Goal: Task Accomplishment & Management: Complete application form

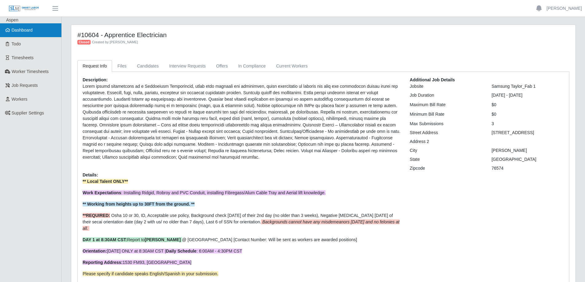
click at [27, 33] on span "Dashboard" at bounding box center [22, 30] width 21 height 5
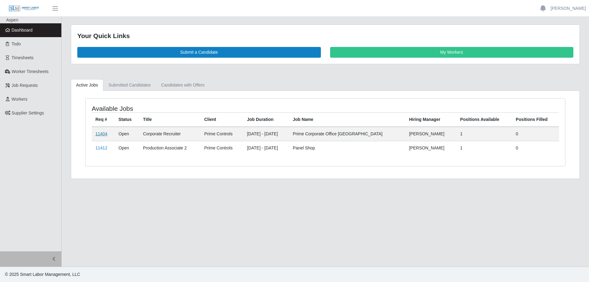
click at [103, 135] on link "11404" at bounding box center [101, 133] width 12 height 5
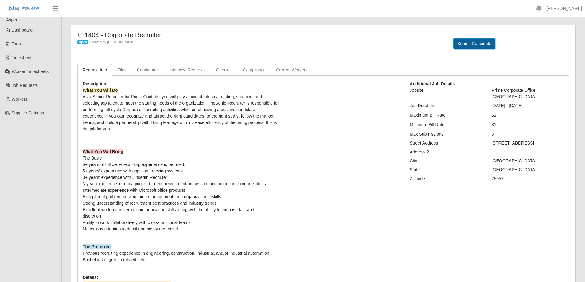
click at [465, 42] on button "Submit Candidate" at bounding box center [474, 43] width 42 height 11
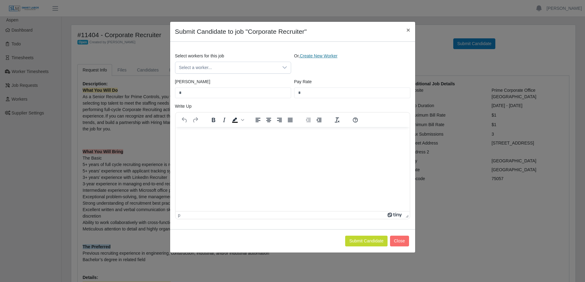
click at [319, 58] on link "Create New Worker" at bounding box center [319, 55] width 38 height 5
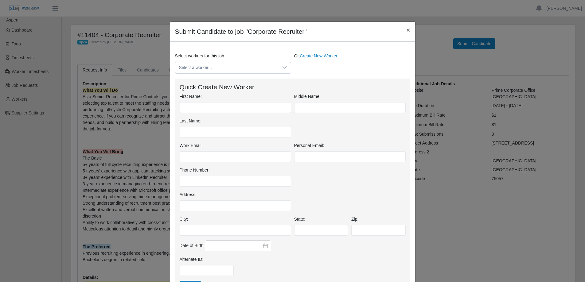
click at [230, 101] on div "First Name:" at bounding box center [235, 103] width 115 height 20
click at [230, 106] on input "First Name:" at bounding box center [235, 107] width 111 height 11
type input "*******"
click at [213, 128] on input "Last Name:" at bounding box center [235, 132] width 111 height 11
type input "*****"
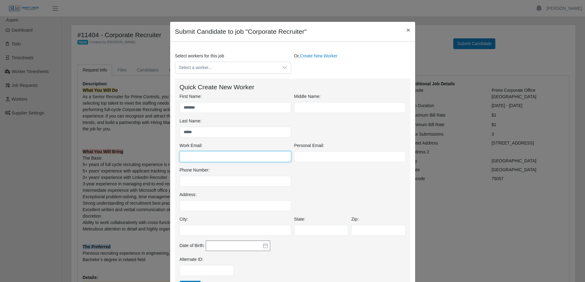
click at [187, 161] on input "Work Email:" at bounding box center [235, 156] width 111 height 11
paste input "**********"
type input "**********"
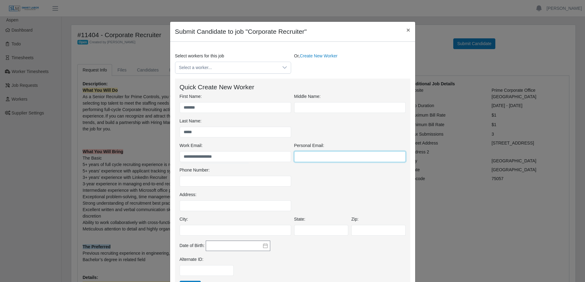
click at [300, 158] on input "Personal Email:" at bounding box center [349, 156] width 111 height 11
paste input "**********"
type input "**********"
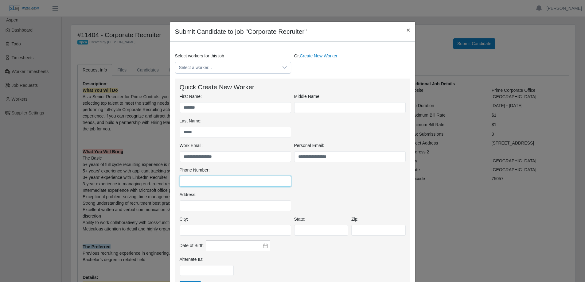
click at [189, 179] on input "Phone Number:" at bounding box center [235, 181] width 111 height 11
click at [185, 180] on input "Phone Number:" at bounding box center [235, 181] width 111 height 11
paste input "**********"
click at [189, 181] on input "**********" at bounding box center [235, 181] width 111 height 11
click at [196, 181] on input "**********" at bounding box center [235, 181] width 111 height 11
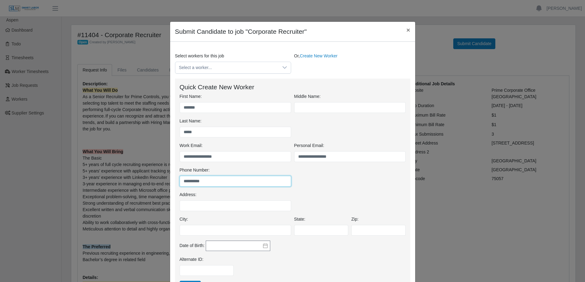
click at [181, 181] on input "**********" at bounding box center [235, 181] width 111 height 11
type input "**********"
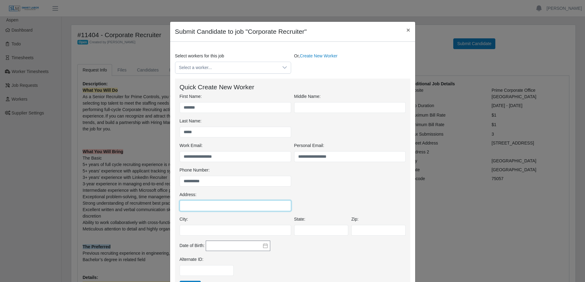
click at [196, 201] on input "Address:" at bounding box center [235, 205] width 111 height 11
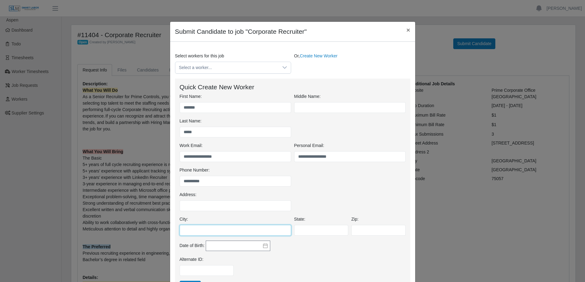
click at [188, 231] on input "City:" at bounding box center [235, 230] width 111 height 11
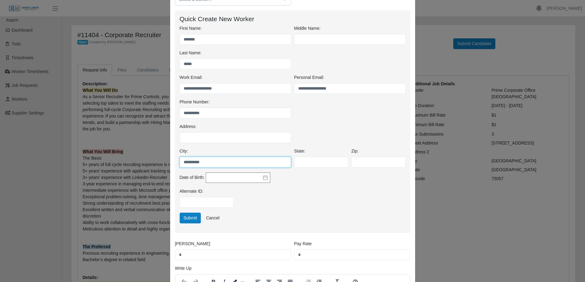
scroll to position [123, 0]
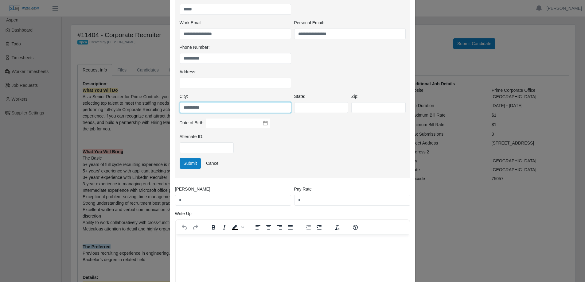
type input "**********"
click at [320, 110] on input "State:" at bounding box center [321, 107] width 54 height 11
type input "**"
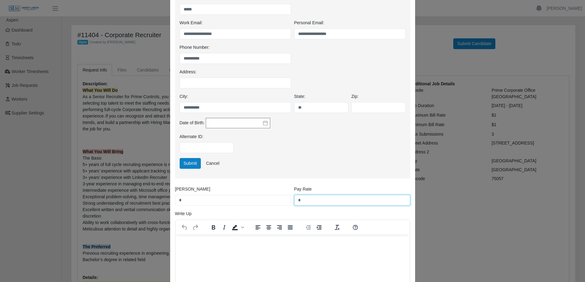
click at [294, 204] on input "*" at bounding box center [352, 200] width 116 height 11
type input "*****"
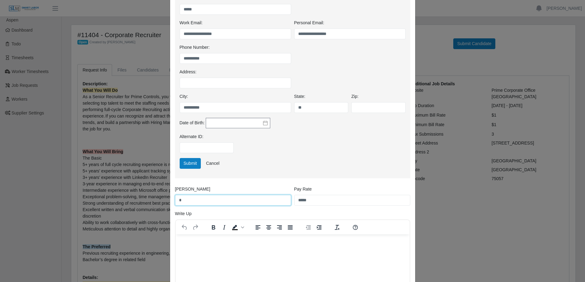
click at [176, 203] on input "*" at bounding box center [233, 200] width 116 height 11
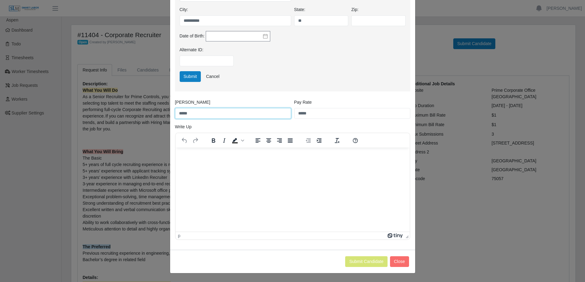
scroll to position [210, 0]
type input "*****"
click at [199, 156] on p "Rich Text Area. Press ALT-0 for help." at bounding box center [292, 156] width 224 height 7
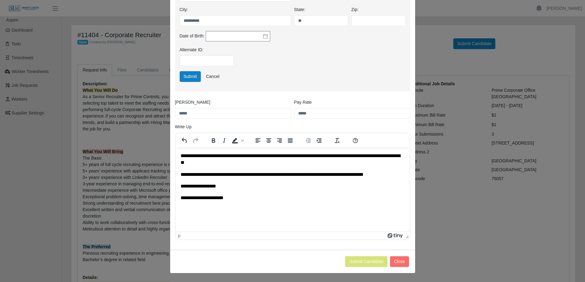
click at [206, 198] on p "**********" at bounding box center [292, 198] width 224 height 7
click at [232, 197] on p "**********" at bounding box center [292, 198] width 224 height 7
click at [241, 157] on p "**********" at bounding box center [292, 160] width 224 height 14
drag, startPoint x: 289, startPoint y: 157, endPoint x: 302, endPoint y: 157, distance: 13.2
click at [302, 157] on p "**********" at bounding box center [292, 160] width 224 height 14
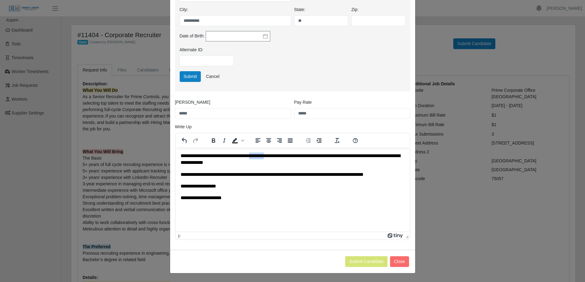
drag, startPoint x: 261, startPoint y: 155, endPoint x: 277, endPoint y: 154, distance: 15.7
click at [277, 154] on p "**********" at bounding box center [292, 160] width 224 height 14
click at [213, 159] on p "**********" at bounding box center [292, 160] width 224 height 14
click at [181, 156] on p "**********" at bounding box center [292, 160] width 224 height 14
drag, startPoint x: 234, startPoint y: 156, endPoint x: 270, endPoint y: 157, distance: 35.3
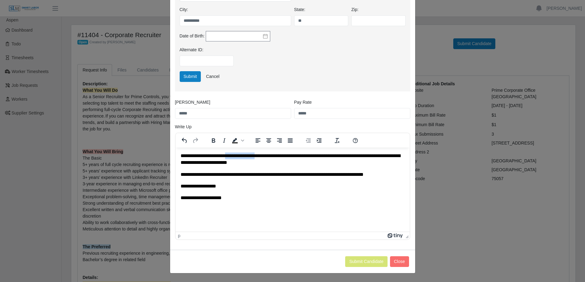
click at [270, 157] on p "**********" at bounding box center [292, 160] width 224 height 14
click at [267, 156] on p "**********" at bounding box center [292, 160] width 224 height 14
drag, startPoint x: 268, startPoint y: 157, endPoint x: 281, endPoint y: 162, distance: 14.3
click at [268, 157] on p "**********" at bounding box center [292, 160] width 224 height 14
drag, startPoint x: 338, startPoint y: 156, endPoint x: 360, endPoint y: 154, distance: 22.8
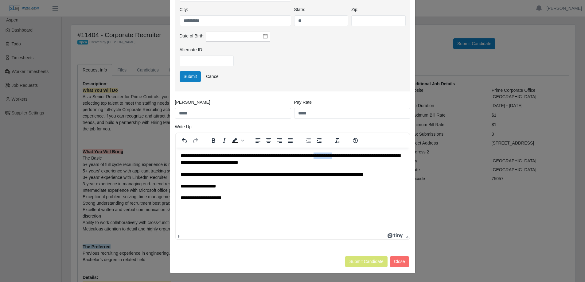
click at [360, 154] on p "**********" at bounding box center [292, 160] width 224 height 14
click at [367, 156] on p "**********" at bounding box center [292, 160] width 224 height 14
click at [264, 163] on p "**********" at bounding box center [292, 160] width 224 height 14
click at [236, 199] on p "**********" at bounding box center [292, 198] width 224 height 7
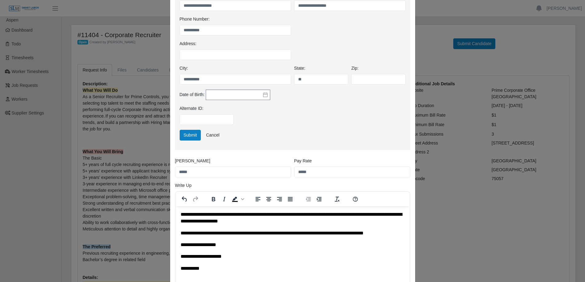
scroll to position [118, 0]
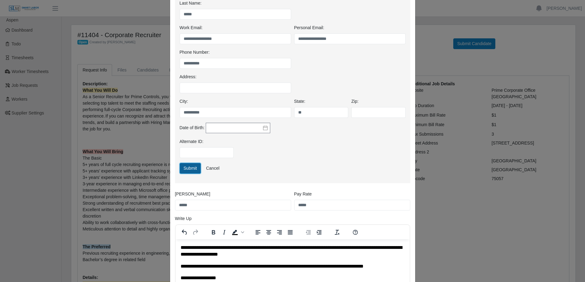
click at [186, 169] on button "Submit" at bounding box center [190, 168] width 21 height 11
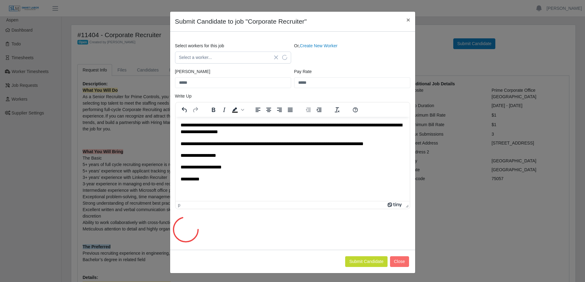
scroll to position [0, 0]
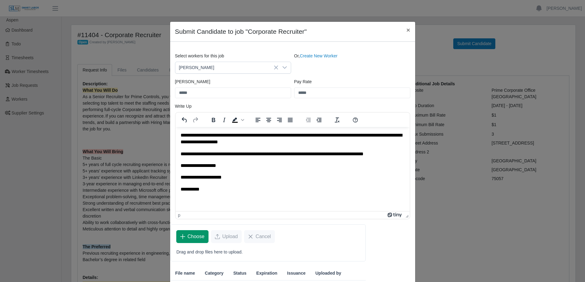
click at [195, 235] on span "Choose" at bounding box center [196, 236] width 17 height 7
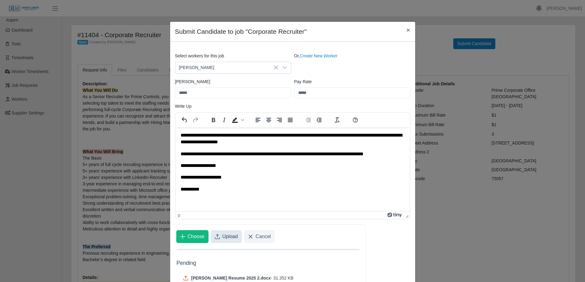
click at [228, 234] on span "Upload" at bounding box center [230, 236] width 16 height 7
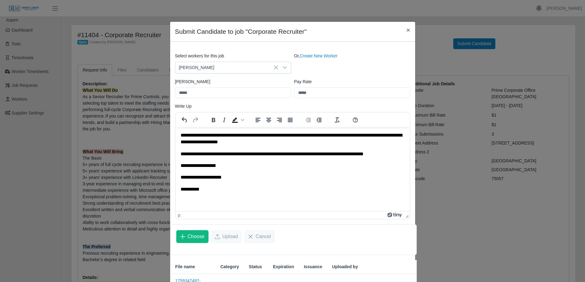
click at [397, 154] on p "**********" at bounding box center [292, 153] width 224 height 7
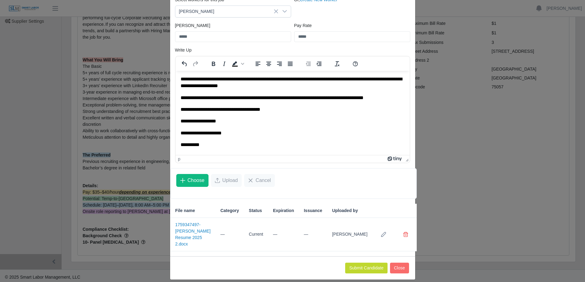
scroll to position [95, 0]
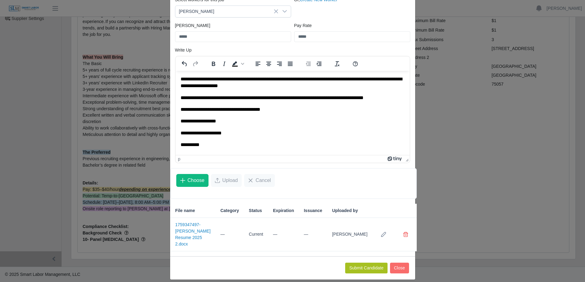
click at [364, 264] on button "Submit Candidate" at bounding box center [366, 268] width 42 height 11
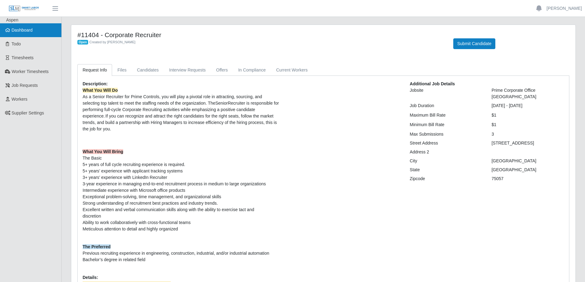
click at [33, 30] on span "Dashboard" at bounding box center [22, 30] width 21 height 5
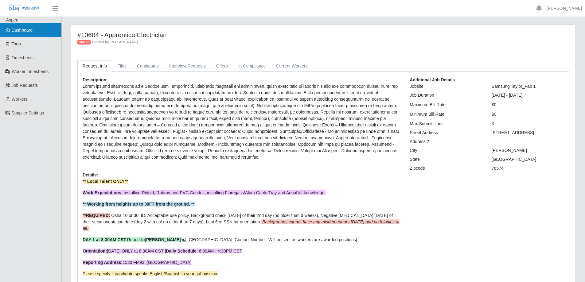
click at [33, 30] on link "Dashboard" at bounding box center [30, 30] width 61 height 14
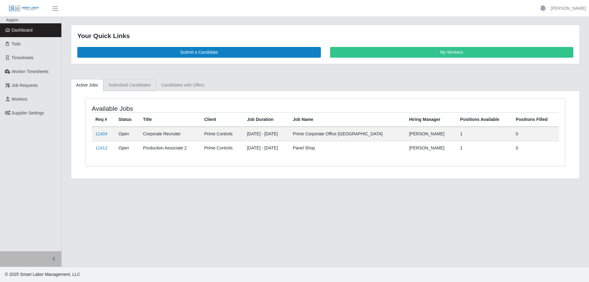
click at [134, 83] on link "Submitted Candidates" at bounding box center [129, 85] width 53 height 12
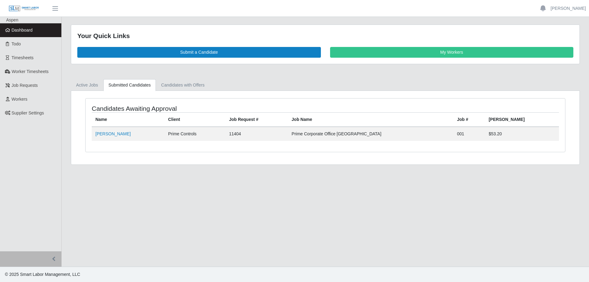
click at [42, 27] on link "Dashboard" at bounding box center [30, 30] width 61 height 14
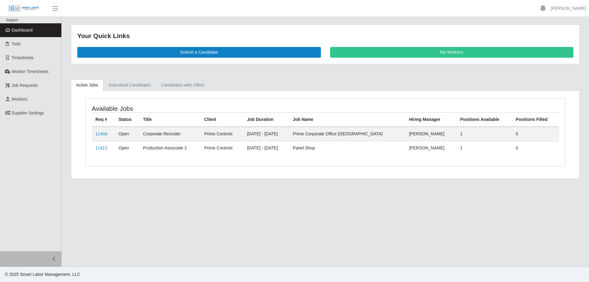
click at [99, 137] on td "11404" at bounding box center [103, 134] width 23 height 14
click at [101, 134] on link "11404" at bounding box center [101, 133] width 12 height 5
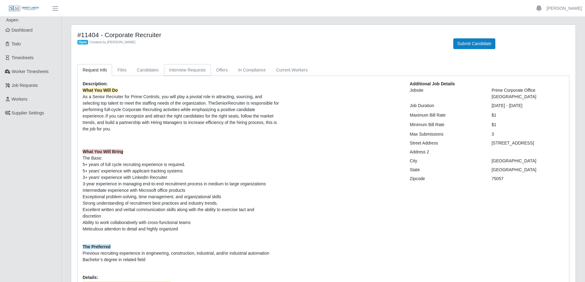
click at [194, 71] on link "Interview Requests" at bounding box center [187, 70] width 47 height 12
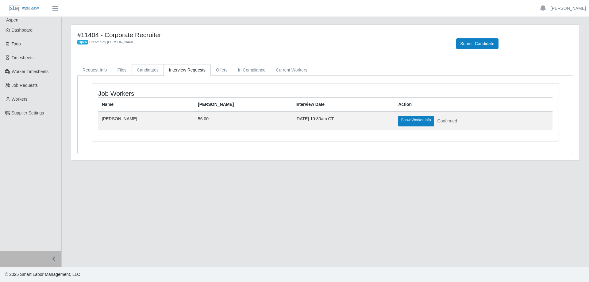
click at [154, 70] on link "Candidates" at bounding box center [148, 70] width 32 height 12
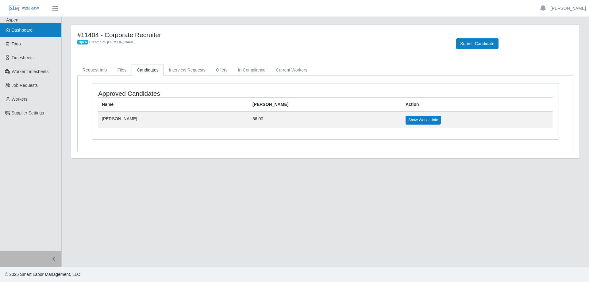
click at [37, 32] on link "Dashboard" at bounding box center [30, 30] width 61 height 14
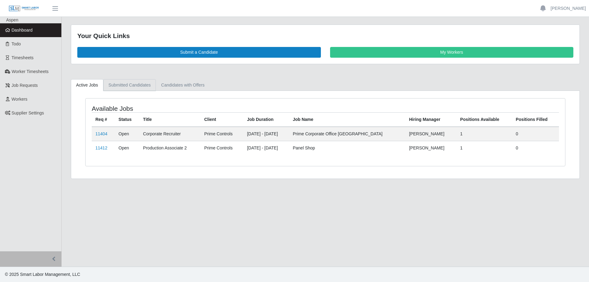
click at [133, 85] on link "Submitted Candidates" at bounding box center [129, 85] width 53 height 12
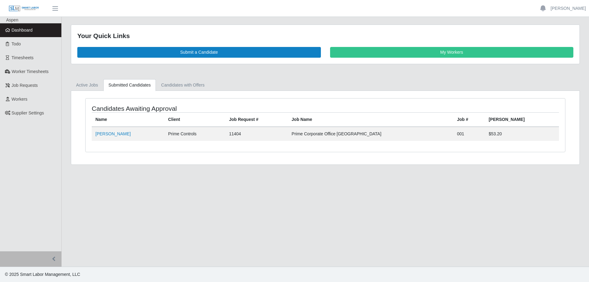
click at [29, 29] on span "Dashboard" at bounding box center [22, 30] width 21 height 5
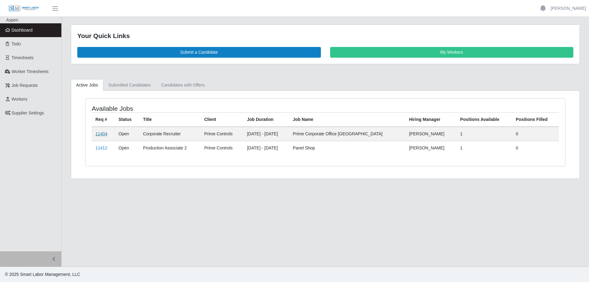
click at [103, 133] on link "11404" at bounding box center [101, 133] width 12 height 5
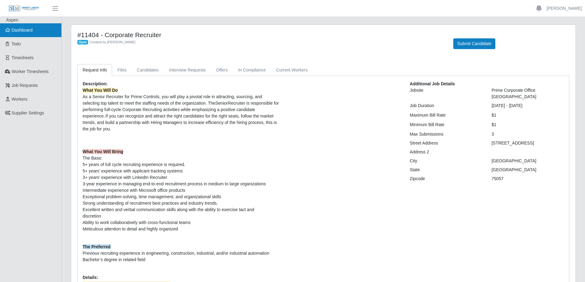
click at [43, 33] on link "Dashboard" at bounding box center [30, 30] width 61 height 14
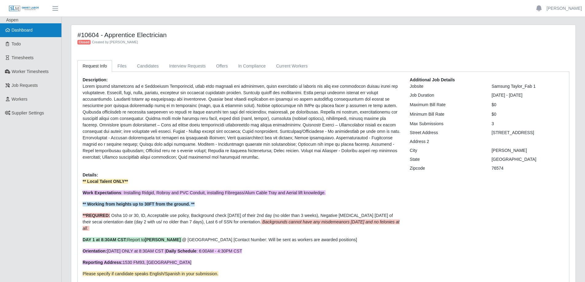
click at [13, 27] on link "Dashboard" at bounding box center [30, 30] width 61 height 14
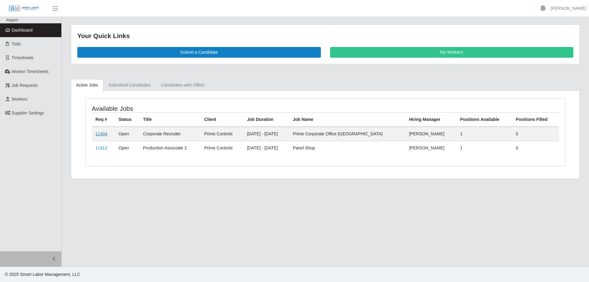
click at [101, 133] on link "11404" at bounding box center [101, 133] width 12 height 5
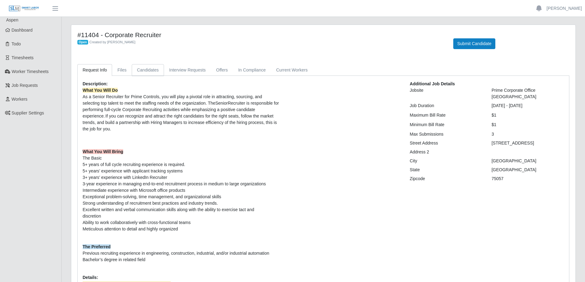
click at [145, 64] on link "Candidates" at bounding box center [148, 70] width 32 height 12
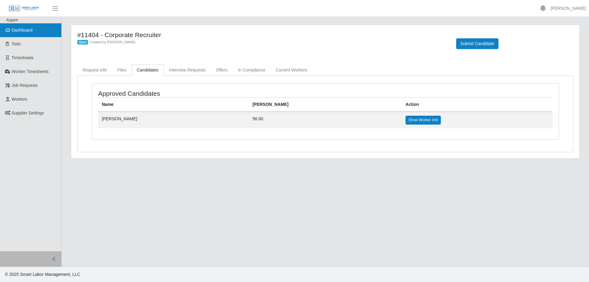
click at [31, 28] on span "Dashboard" at bounding box center [22, 30] width 21 height 5
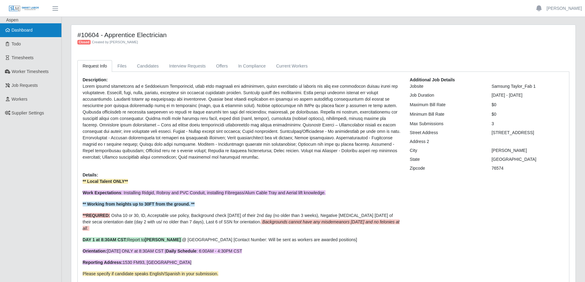
click at [40, 29] on link "Dashboard" at bounding box center [30, 30] width 61 height 14
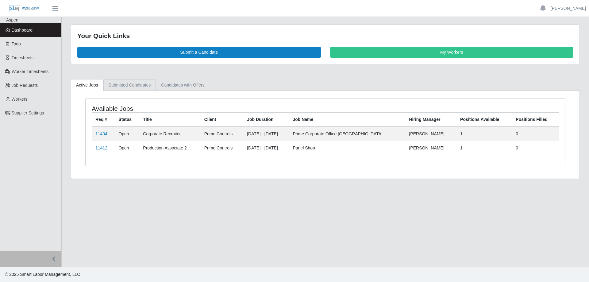
click at [124, 83] on link "Submitted Candidates" at bounding box center [129, 85] width 53 height 12
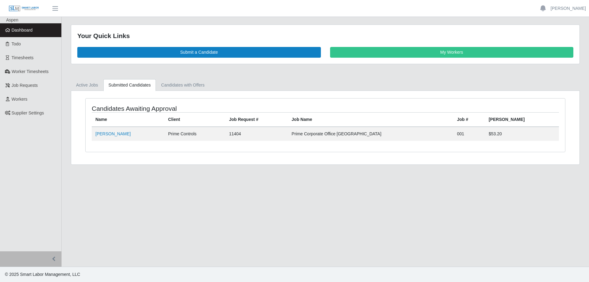
click at [37, 29] on link "Dashboard" at bounding box center [30, 30] width 61 height 14
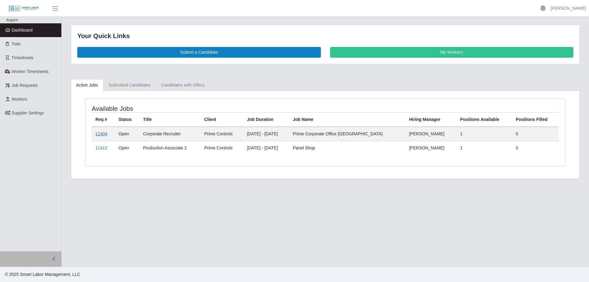
click at [103, 133] on link "11404" at bounding box center [101, 133] width 12 height 5
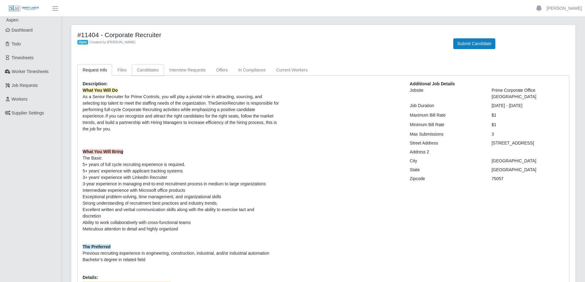
click at [154, 71] on link "Candidates" at bounding box center [148, 70] width 32 height 12
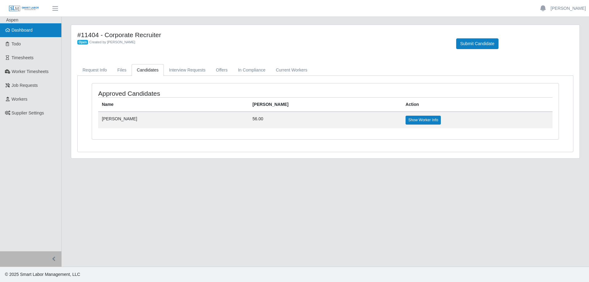
click at [36, 31] on link "Dashboard" at bounding box center [30, 30] width 61 height 14
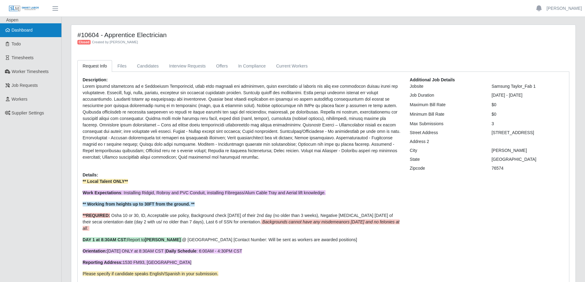
click at [36, 34] on link "Dashboard" at bounding box center [30, 30] width 61 height 14
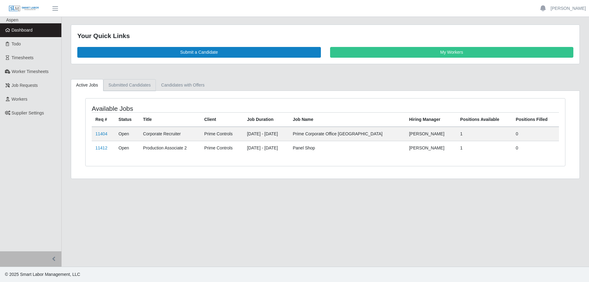
click at [118, 84] on link "Submitted Candidates" at bounding box center [129, 85] width 53 height 12
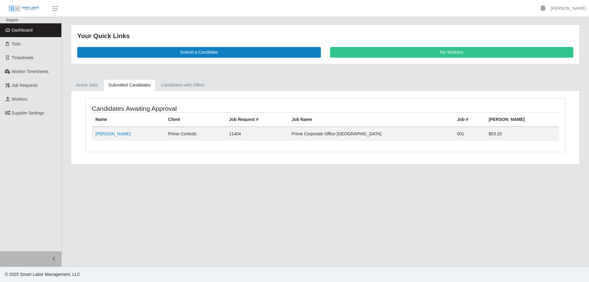
drag, startPoint x: 32, startPoint y: 30, endPoint x: 41, endPoint y: 25, distance: 10.9
click at [32, 29] on span "Dashboard" at bounding box center [22, 30] width 21 height 5
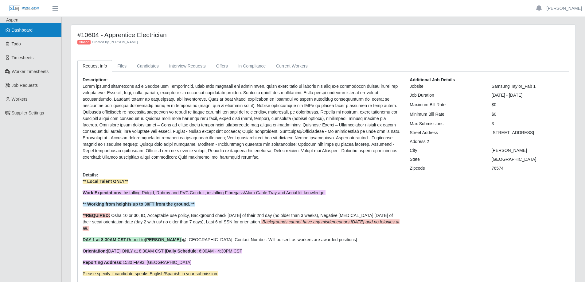
click at [41, 33] on link "Dashboard" at bounding box center [30, 30] width 61 height 14
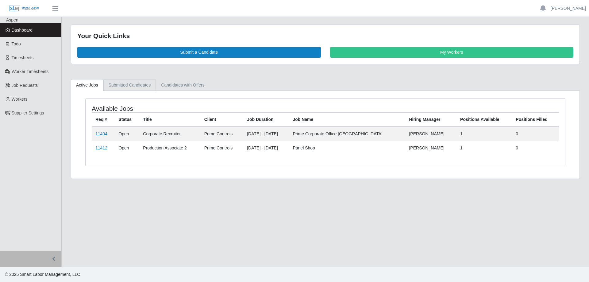
click at [123, 87] on link "Submitted Candidates" at bounding box center [129, 85] width 53 height 12
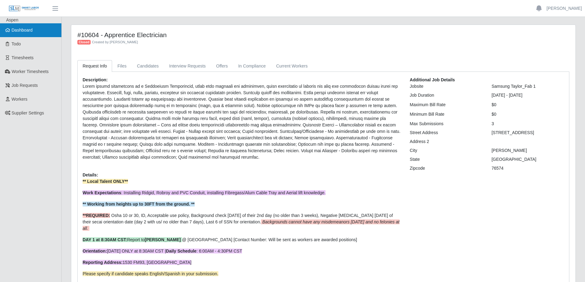
click at [33, 32] on link "Dashboard" at bounding box center [30, 30] width 61 height 14
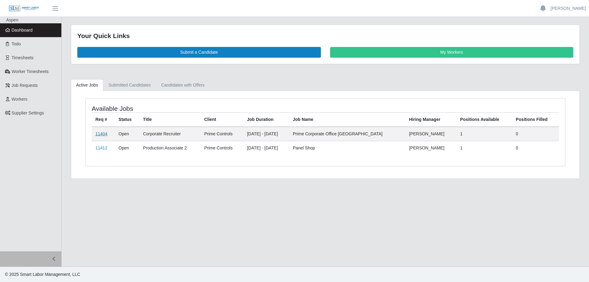
click at [99, 135] on link "11404" at bounding box center [101, 133] width 12 height 5
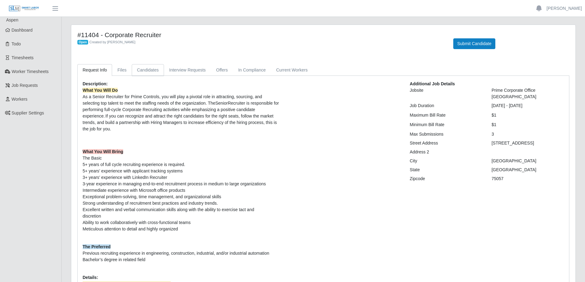
click at [146, 68] on link "Candidates" at bounding box center [148, 70] width 32 height 12
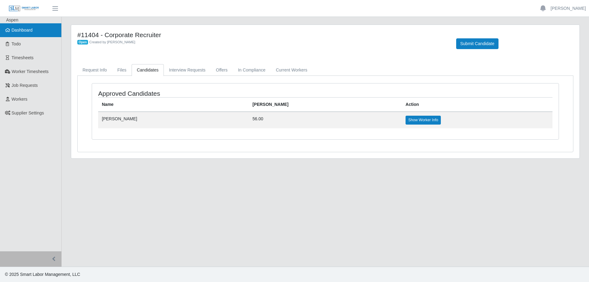
click at [27, 29] on span "Dashboard" at bounding box center [22, 30] width 21 height 5
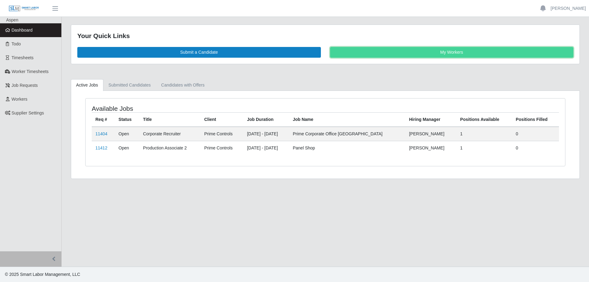
click at [438, 55] on link "My Workers" at bounding box center [452, 52] width 244 height 11
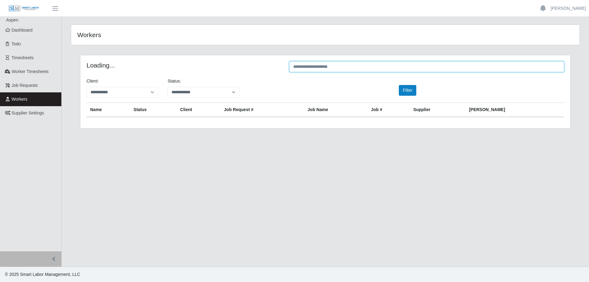
click at [307, 66] on input "text" at bounding box center [427, 66] width 275 height 11
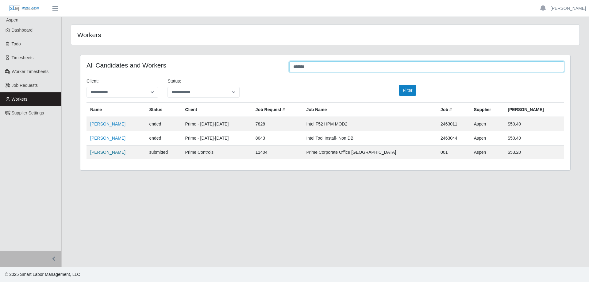
type input "*******"
click at [116, 154] on link "[PERSON_NAME]" at bounding box center [107, 152] width 35 height 5
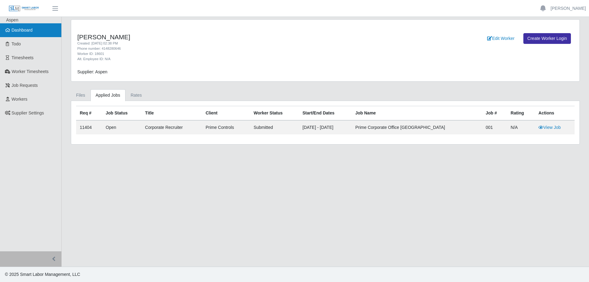
click at [31, 28] on span "Dashboard" at bounding box center [22, 30] width 21 height 5
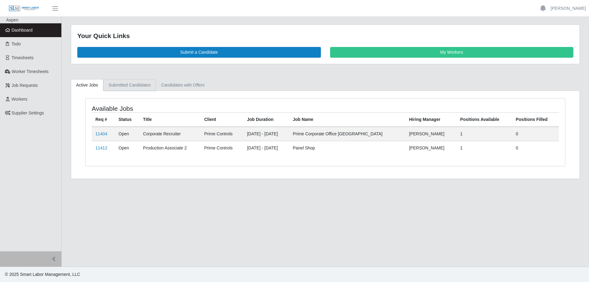
click at [131, 88] on link "Submitted Candidates" at bounding box center [129, 85] width 53 height 12
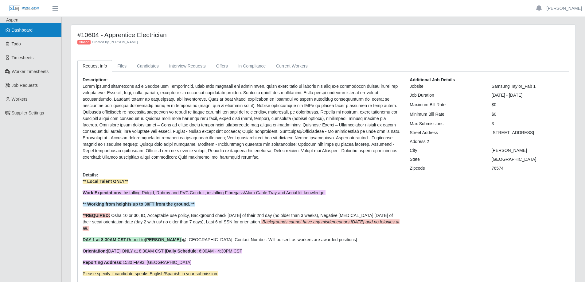
click at [25, 27] on link "Dashboard" at bounding box center [30, 30] width 61 height 14
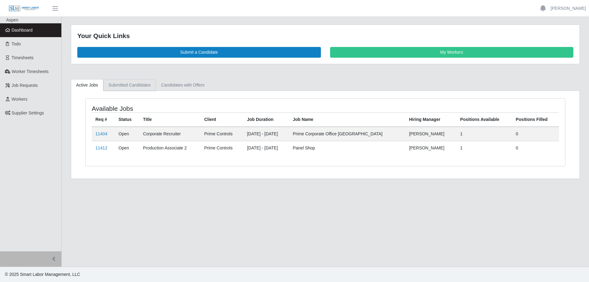
click at [134, 84] on link "Submitted Candidates" at bounding box center [129, 85] width 53 height 12
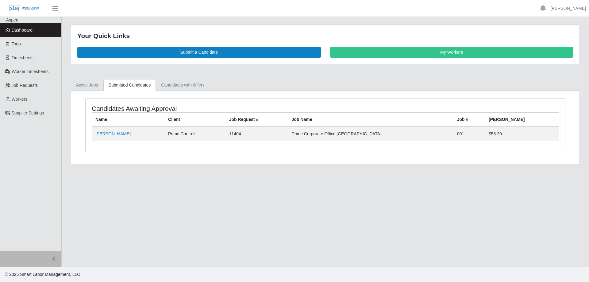
click at [29, 31] on span "Dashboard" at bounding box center [22, 30] width 21 height 5
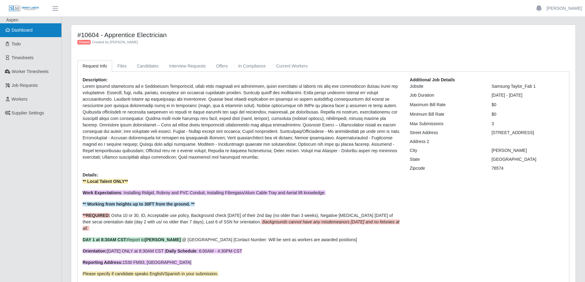
click at [24, 32] on span "Dashboard" at bounding box center [22, 30] width 21 height 5
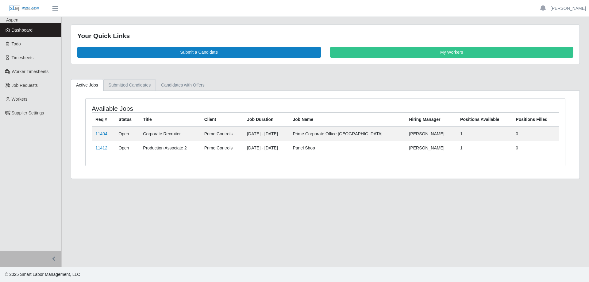
click at [119, 88] on link "Submitted Candidates" at bounding box center [129, 85] width 53 height 12
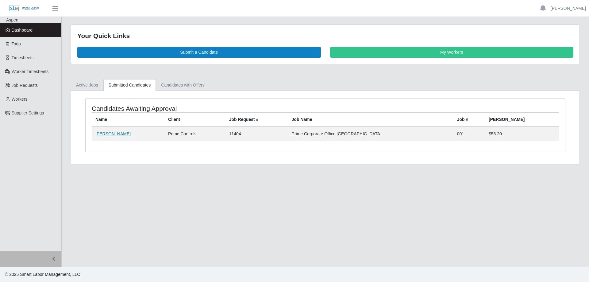
click at [113, 134] on link "Anthony Necci" at bounding box center [112, 133] width 35 height 5
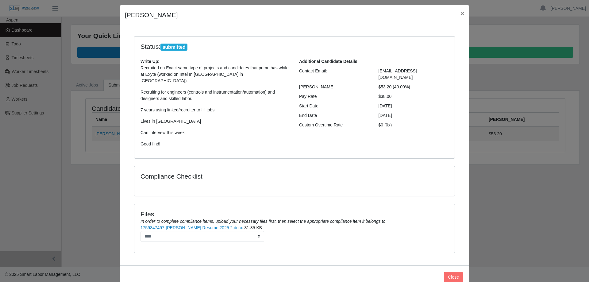
scroll to position [26, 0]
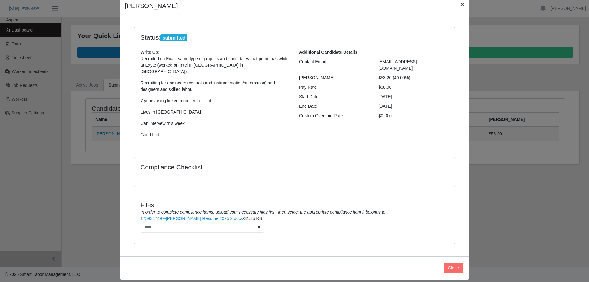
click at [461, 5] on span "×" at bounding box center [463, 4] width 4 height 7
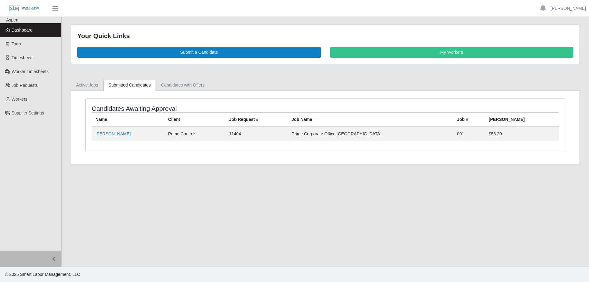
click at [27, 28] on span "Dashboard" at bounding box center [22, 30] width 21 height 5
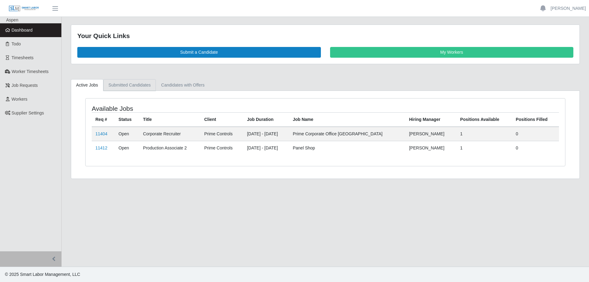
click at [123, 86] on link "Submitted Candidates" at bounding box center [129, 85] width 53 height 12
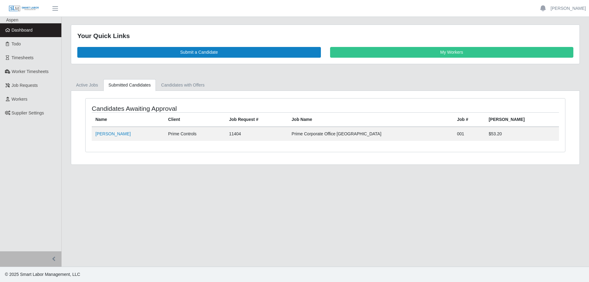
click at [35, 31] on link "Dashboard" at bounding box center [30, 30] width 61 height 14
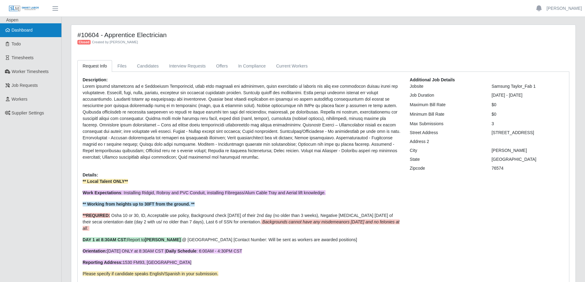
click at [38, 31] on link "Dashboard" at bounding box center [30, 30] width 61 height 14
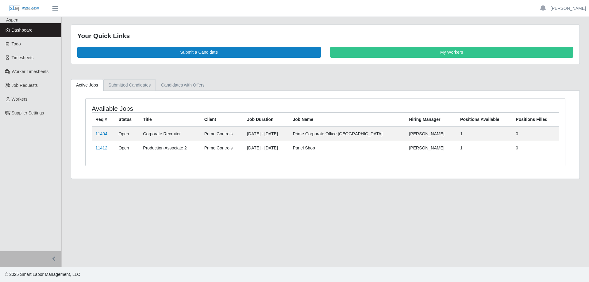
click at [130, 83] on link "Submitted Candidates" at bounding box center [129, 85] width 53 height 12
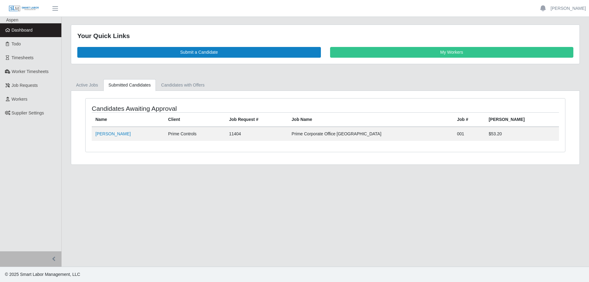
click at [33, 31] on link "Dashboard" at bounding box center [30, 30] width 61 height 14
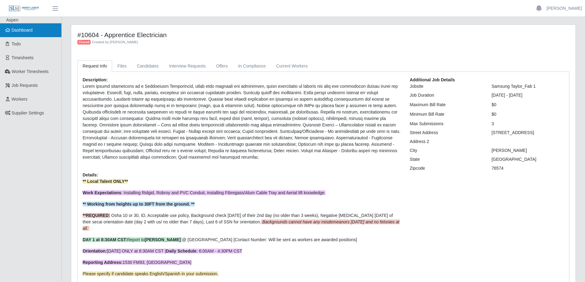
click at [35, 31] on link "Dashboard" at bounding box center [30, 30] width 61 height 14
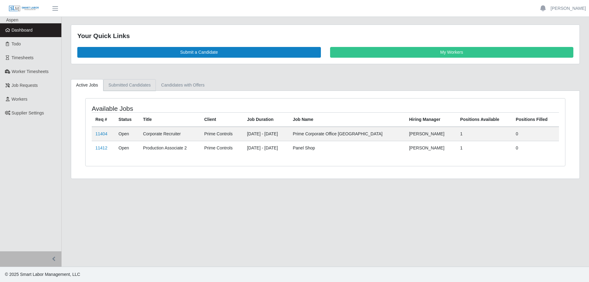
click at [121, 85] on link "Submitted Candidates" at bounding box center [129, 85] width 53 height 12
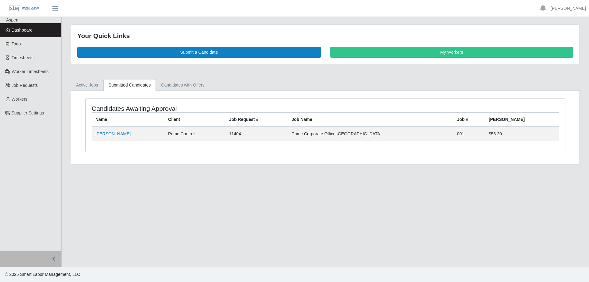
click at [35, 26] on link "Dashboard" at bounding box center [30, 30] width 61 height 14
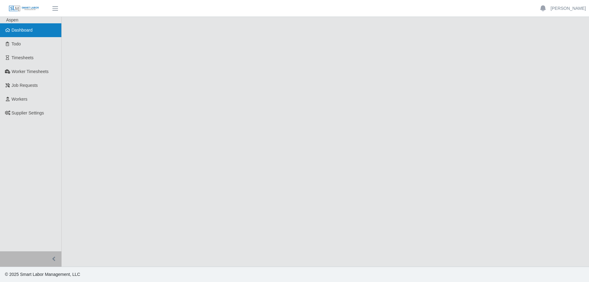
click at [23, 33] on span "Dashboard" at bounding box center [22, 30] width 21 height 5
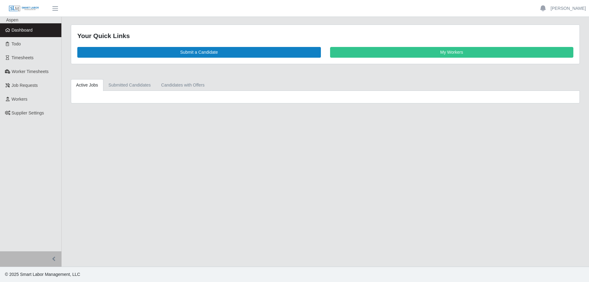
click at [23, 31] on span "Dashboard" at bounding box center [22, 30] width 21 height 5
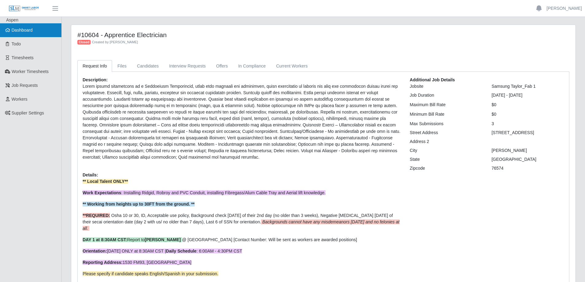
click at [37, 32] on link "Dashboard" at bounding box center [30, 30] width 61 height 14
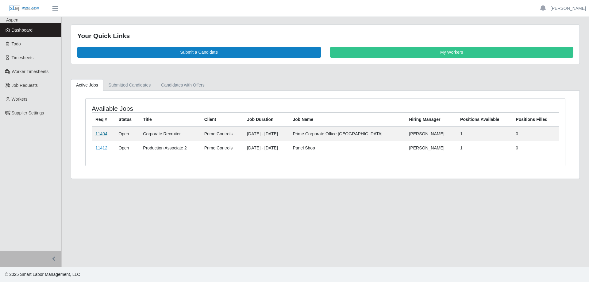
click at [102, 133] on link "11404" at bounding box center [101, 133] width 12 height 5
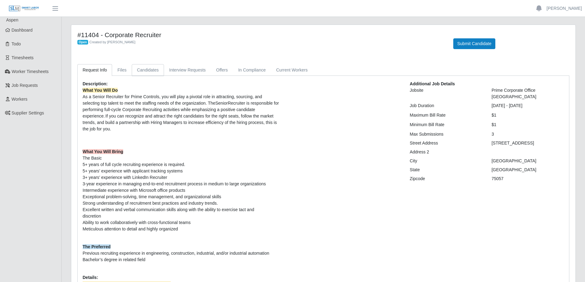
click at [145, 71] on link "Candidates" at bounding box center [148, 70] width 32 height 12
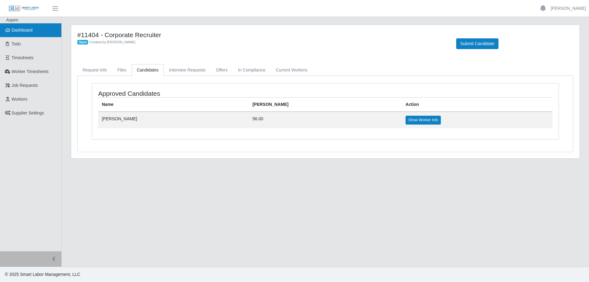
click at [37, 32] on link "Dashboard" at bounding box center [30, 30] width 61 height 14
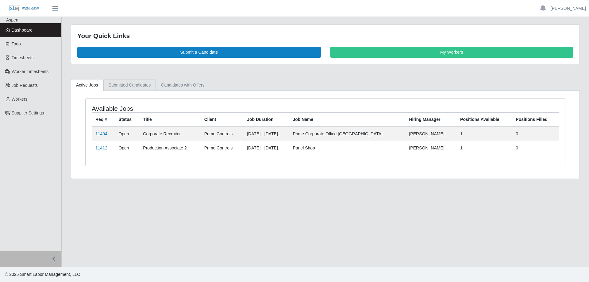
click at [129, 88] on link "Submitted Candidates" at bounding box center [129, 85] width 53 height 12
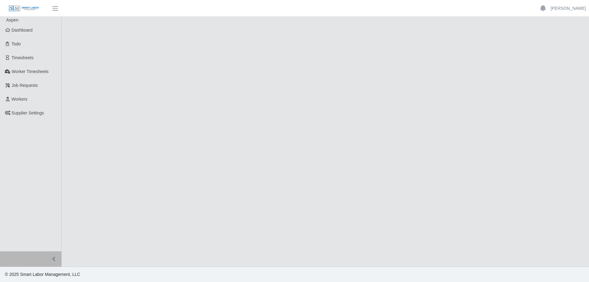
click at [0, 282] on div at bounding box center [0, 282] width 0 height 0
click at [420, 93] on main at bounding box center [326, 142] width 528 height 250
click at [420, 92] on main at bounding box center [326, 142] width 528 height 250
drag, startPoint x: 422, startPoint y: 81, endPoint x: 424, endPoint y: 79, distance: 3.3
click at [423, 80] on main at bounding box center [326, 142] width 528 height 250
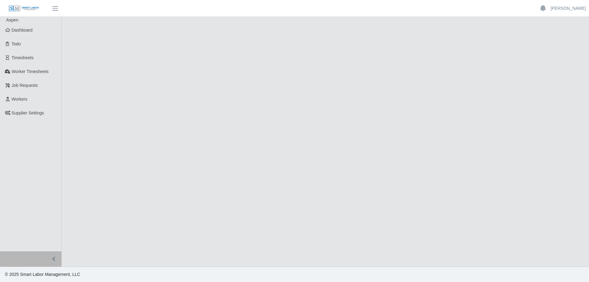
click at [430, 87] on main at bounding box center [326, 142] width 528 height 250
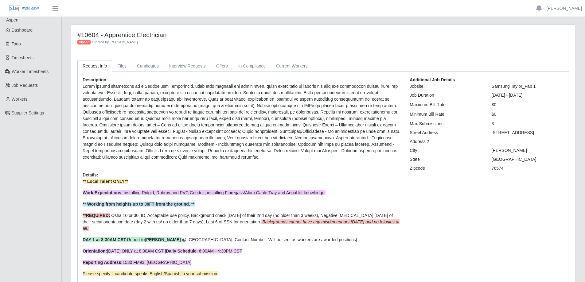
drag, startPoint x: 406, startPoint y: 118, endPoint x: 406, endPoint y: 112, distance: 6.1
click at [406, 118] on div "Additional Job Details Jobsite Samsung Taylor_Fab 1 Job Duration [DATE] - [DATE…" at bounding box center [487, 198] width 164 height 243
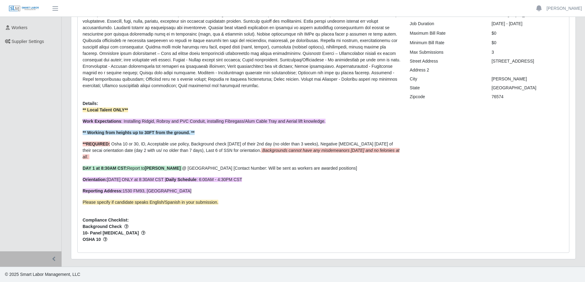
scroll to position [71, 0]
click at [0, 282] on div at bounding box center [0, 282] width 0 height 0
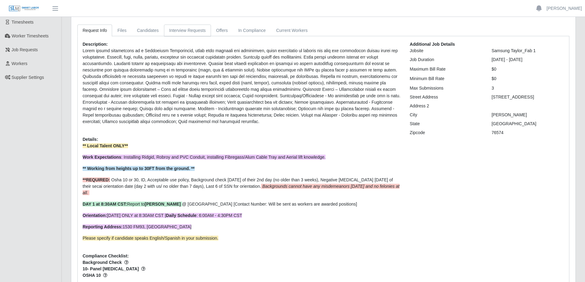
scroll to position [0, 0]
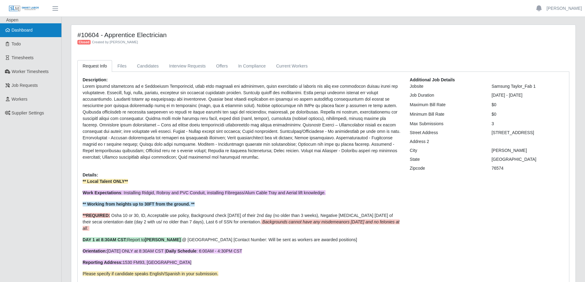
click at [39, 30] on link "Dashboard" at bounding box center [30, 30] width 61 height 14
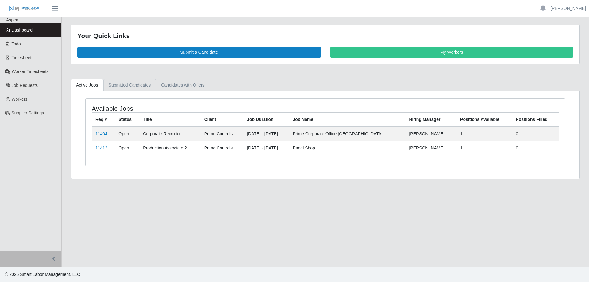
click at [123, 86] on link "Submitted Candidates" at bounding box center [129, 85] width 53 height 12
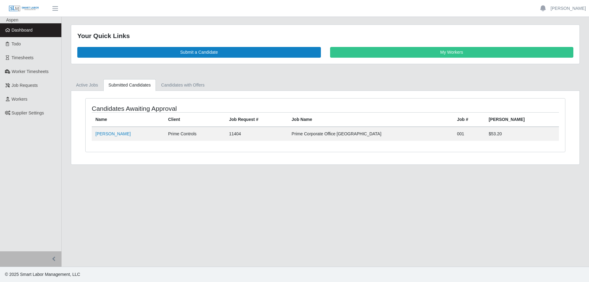
click at [31, 31] on span "Dashboard" at bounding box center [22, 30] width 21 height 5
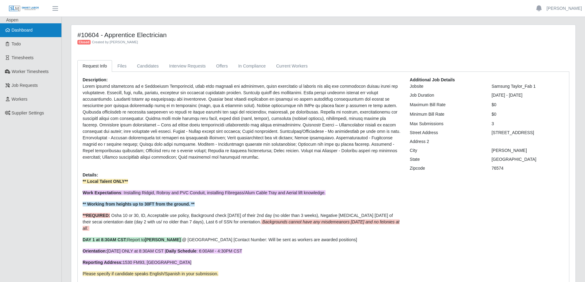
click at [42, 30] on link "Dashboard" at bounding box center [30, 30] width 61 height 14
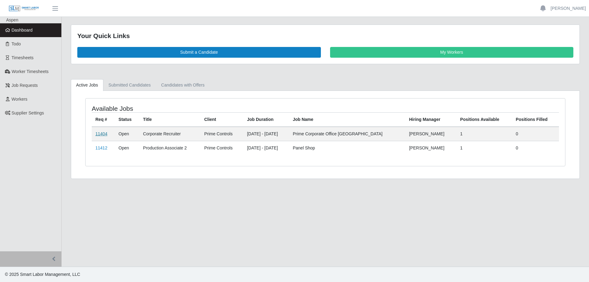
click at [103, 131] on link "11404" at bounding box center [101, 133] width 12 height 5
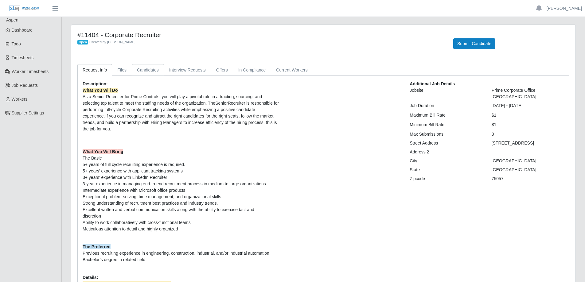
click at [142, 70] on link "Candidates" at bounding box center [148, 70] width 32 height 12
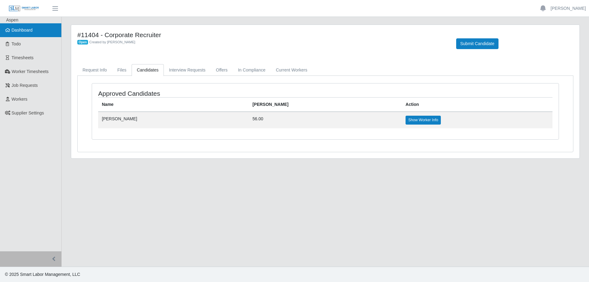
click at [30, 34] on link "Dashboard" at bounding box center [30, 30] width 61 height 14
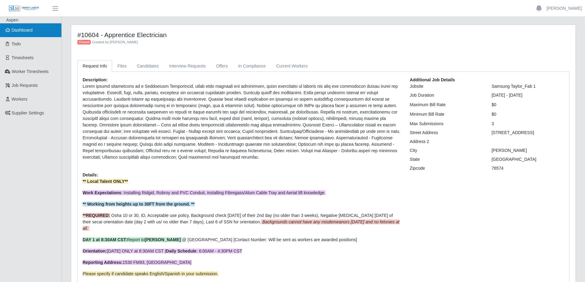
click at [30, 31] on span "Dashboard" at bounding box center [22, 30] width 21 height 5
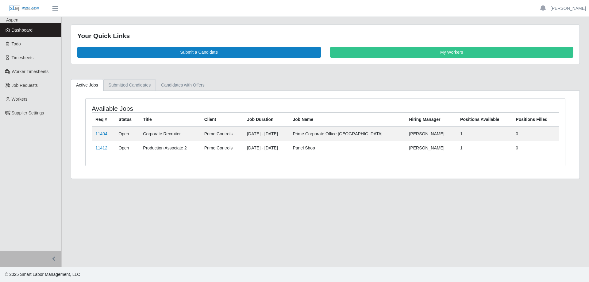
click at [117, 86] on link "Submitted Candidates" at bounding box center [129, 85] width 53 height 12
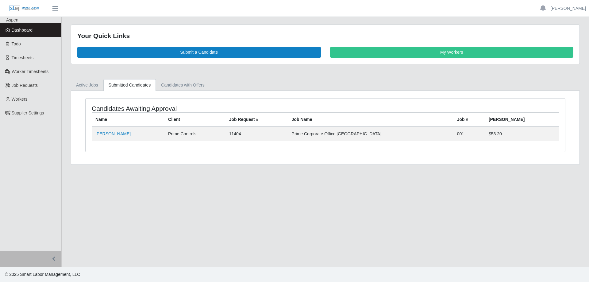
click at [25, 29] on span "Dashboard" at bounding box center [22, 30] width 21 height 5
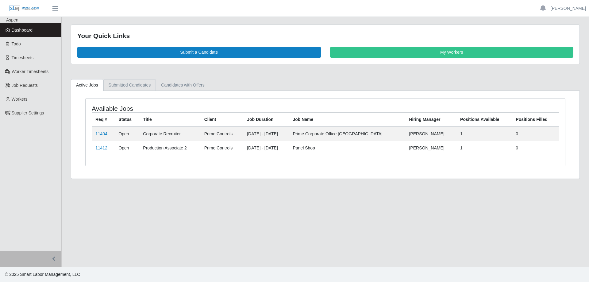
click at [121, 87] on link "Submitted Candidates" at bounding box center [129, 85] width 53 height 12
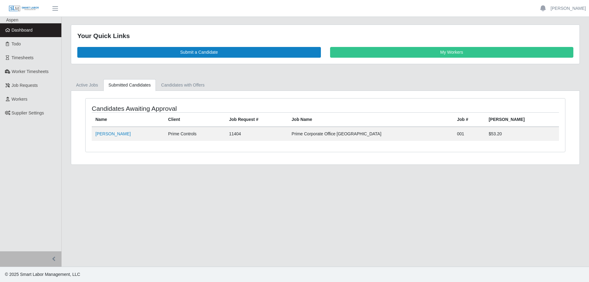
click at [29, 33] on span "Dashboard" at bounding box center [22, 30] width 21 height 5
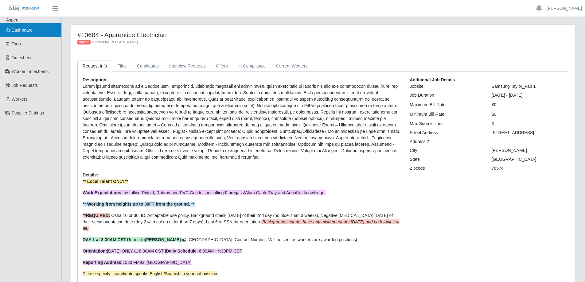
click at [37, 34] on link "Dashboard" at bounding box center [30, 30] width 61 height 14
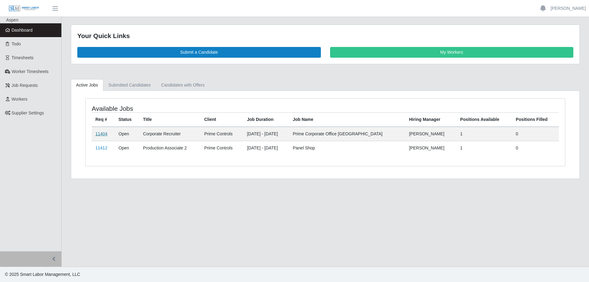
click at [101, 135] on link "11404" at bounding box center [101, 133] width 12 height 5
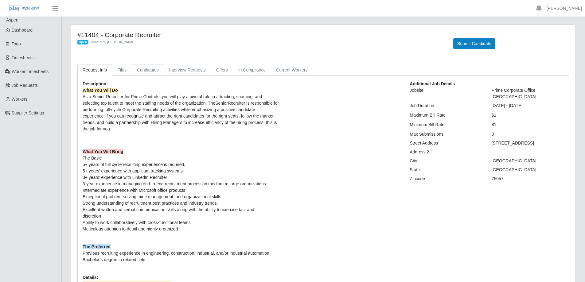
click at [145, 73] on link "Candidates" at bounding box center [148, 70] width 32 height 12
click at [184, 69] on link "Interview Requests" at bounding box center [187, 70] width 47 height 12
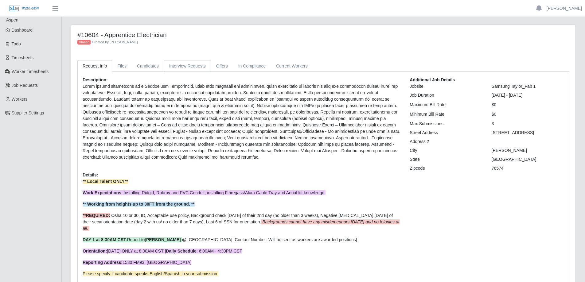
click at [173, 66] on link "Interview Requests" at bounding box center [187, 66] width 47 height 12
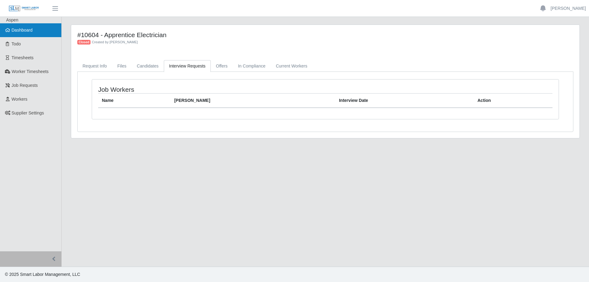
click at [22, 29] on span "Dashboard" at bounding box center [22, 30] width 21 height 5
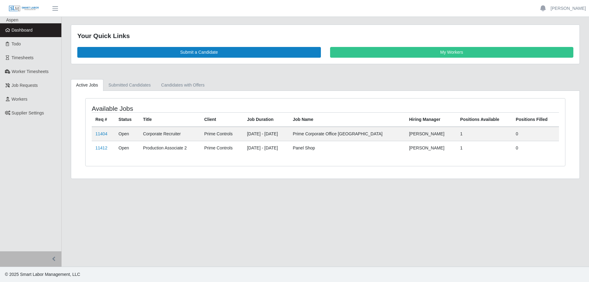
click at [95, 130] on td "11404" at bounding box center [103, 134] width 23 height 14
click at [97, 135] on link "11404" at bounding box center [101, 133] width 12 height 5
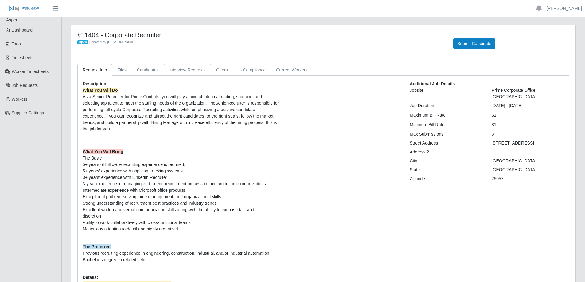
click at [179, 70] on link "Interview Requests" at bounding box center [187, 70] width 47 height 12
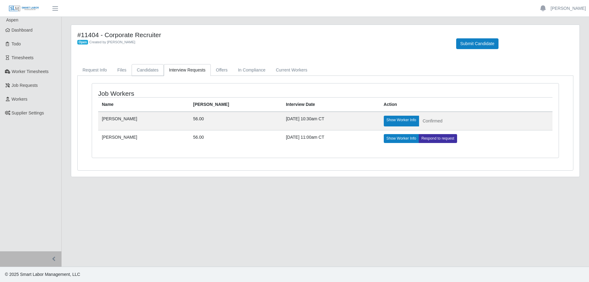
click at [147, 72] on link "Candidates" at bounding box center [148, 70] width 32 height 12
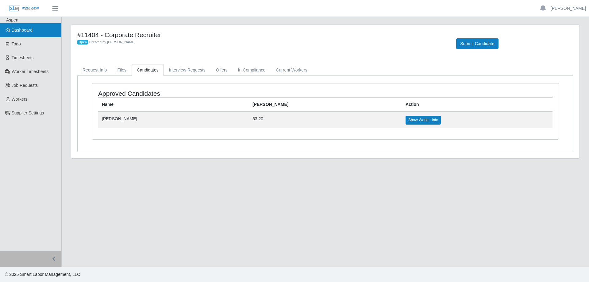
click at [27, 30] on span "Dashboard" at bounding box center [22, 30] width 21 height 5
